Goal: Navigation & Orientation: Find specific page/section

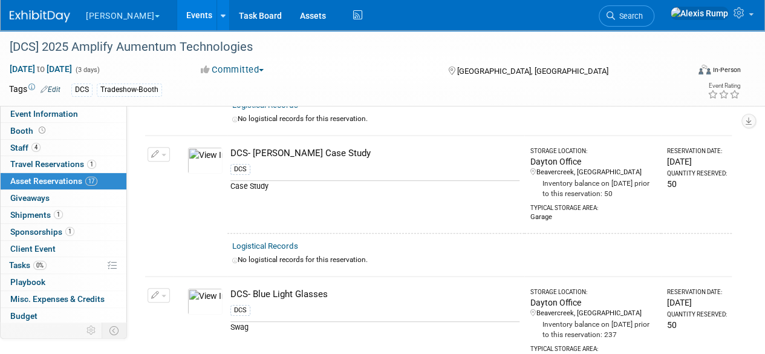
click at [116, 17] on button "[PERSON_NAME]" at bounding box center [130, 13] width 90 height 27
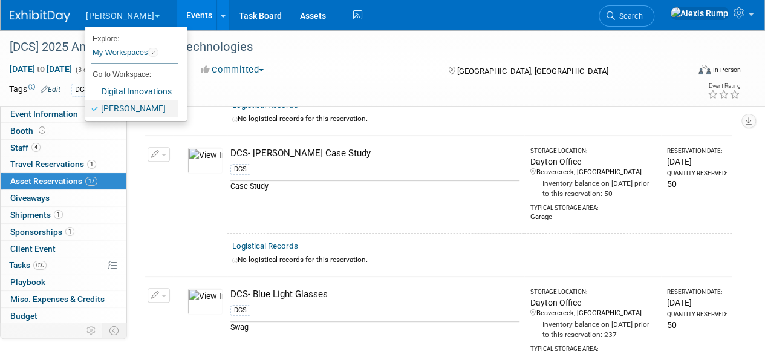
click at [148, 108] on link "[PERSON_NAME]" at bounding box center [131, 108] width 93 height 17
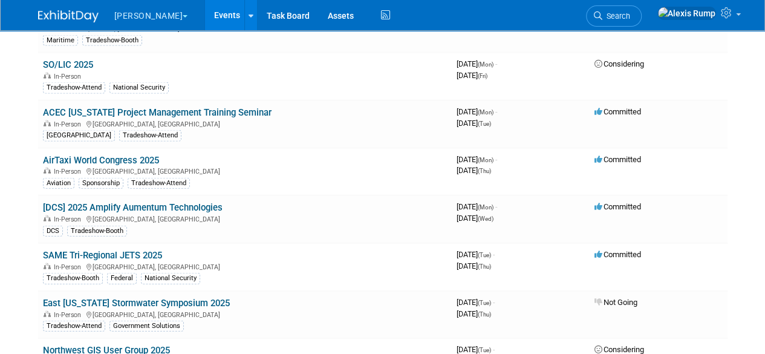
scroll to position [4541, 0]
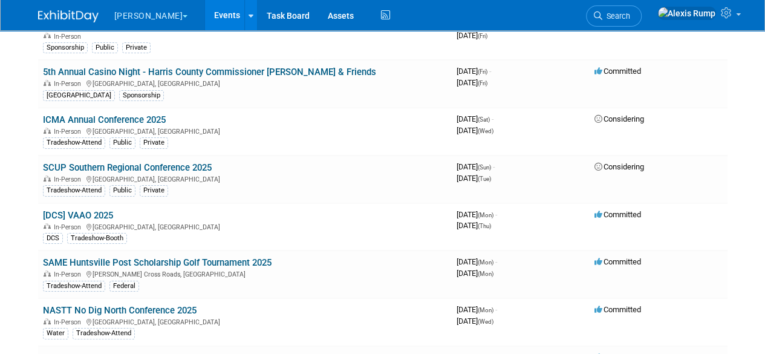
click at [92, 210] on link "[DCS] VAAO 2025" at bounding box center [78, 215] width 70 height 11
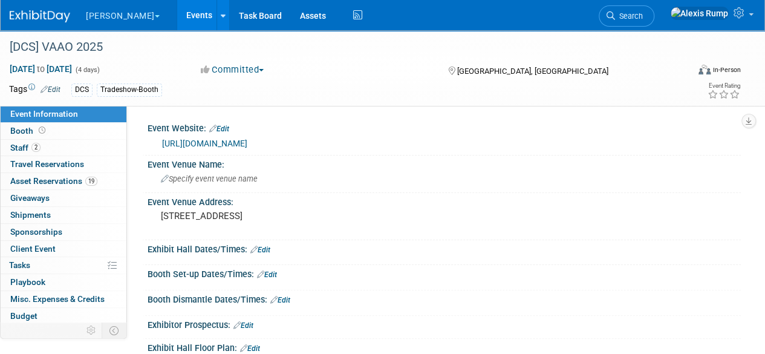
click at [177, 12] on link "Events" at bounding box center [199, 15] width 44 height 30
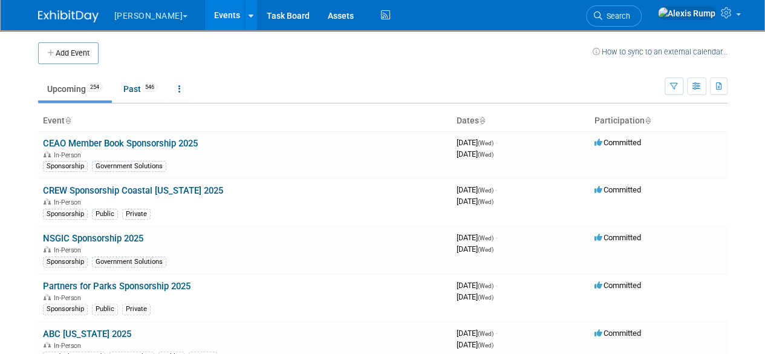
scroll to position [3587, 0]
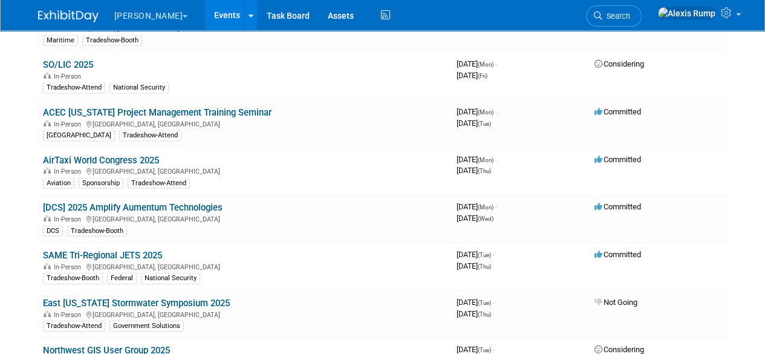
click at [191, 202] on link "[DCS] 2025 Amplify Aumentum Technologies" at bounding box center [133, 207] width 180 height 11
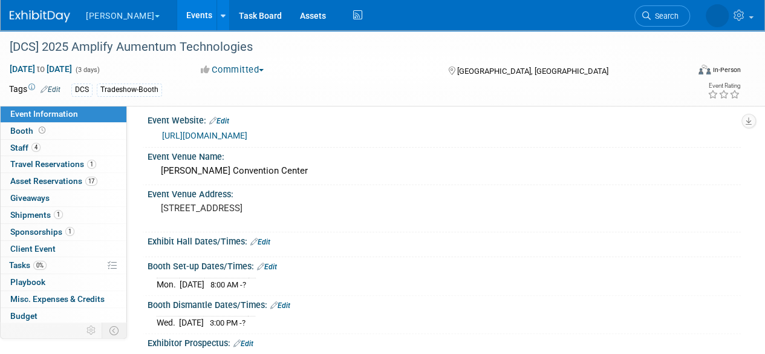
scroll to position [1, 0]
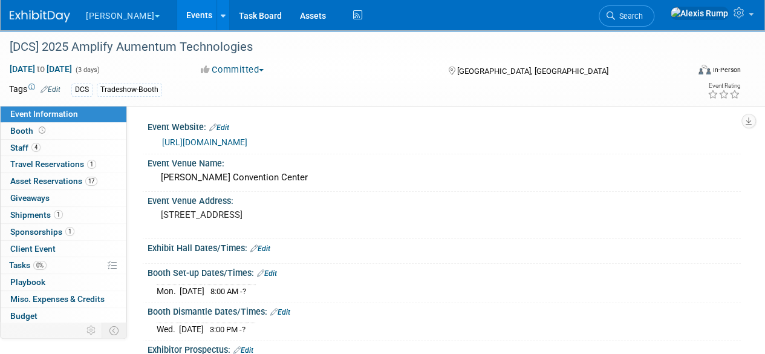
click at [85, 182] on span "17" at bounding box center [91, 181] width 12 height 9
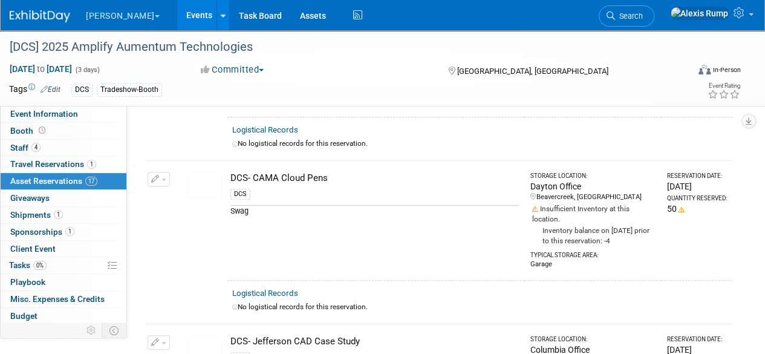
scroll to position [455, 0]
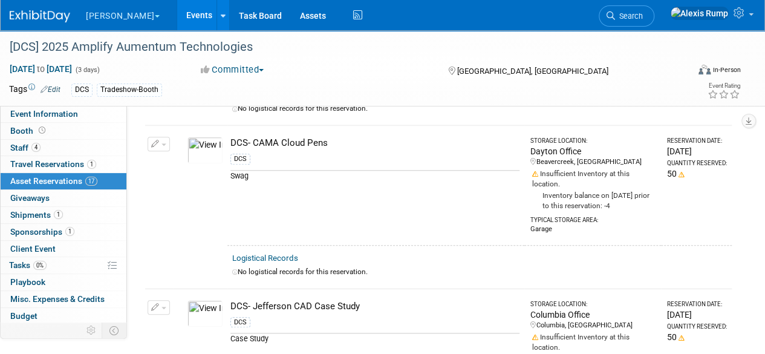
click at [177, 12] on link "Events" at bounding box center [199, 15] width 44 height 30
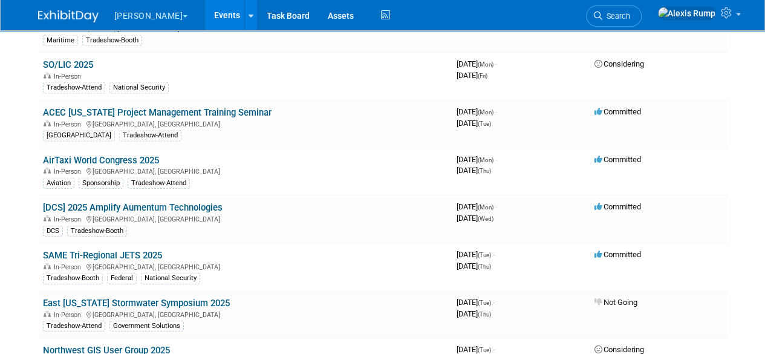
scroll to position [4541, 0]
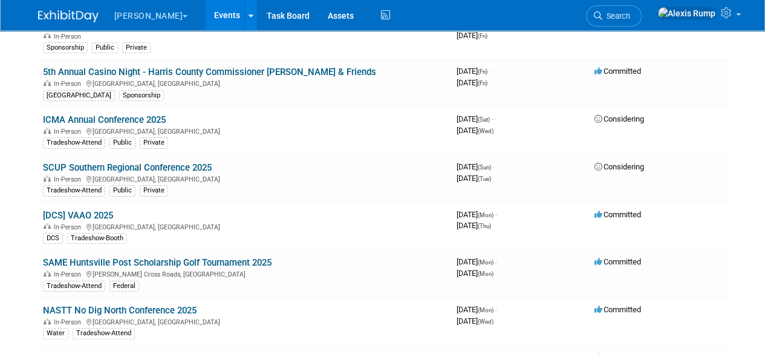
click at [91, 210] on link "[DCS] VAAO 2025" at bounding box center [78, 215] width 70 height 11
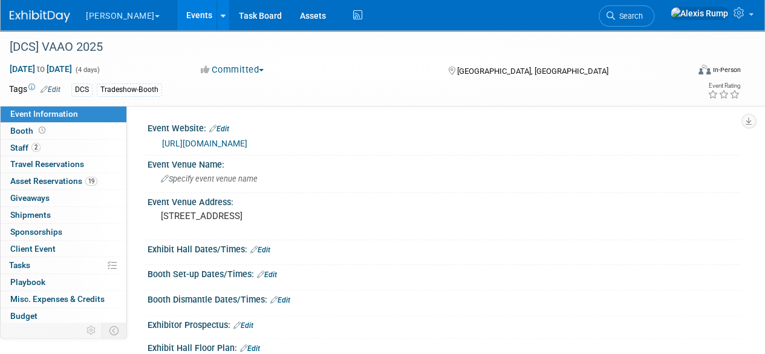
click at [78, 183] on span "Asset Reservations 19" at bounding box center [53, 181] width 87 height 10
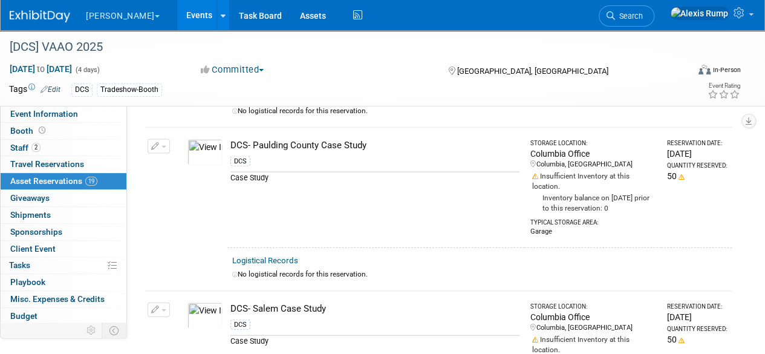
scroll to position [1268, 0]
